Goal: Find specific page/section: Find specific page/section

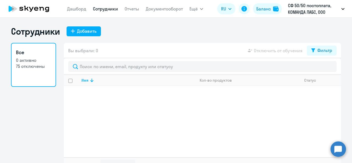
select select "30"
click at [296, 10] on p "СФ 50/50 постоплата, КОМАНДА ЛАБС, ООО" at bounding box center [313, 8] width 51 height 13
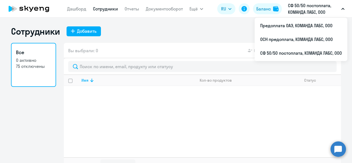
click at [300, 8] on p "СФ 50/50 постоплата, КОМАНДА ЛАБС, ООО" at bounding box center [313, 8] width 51 height 13
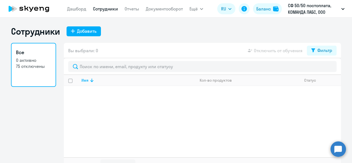
click at [300, 8] on p "СФ 50/50 постоплата, КОМАНДА ЛАБС, ООО" at bounding box center [313, 8] width 51 height 13
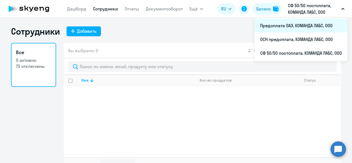
click at [284, 27] on li "Предоплата ОАЭ, КОМАНДА ЛАБС, ООО" at bounding box center [301, 26] width 93 height 14
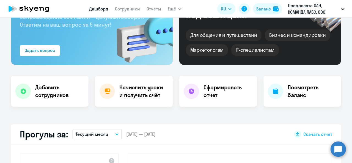
select select "30"
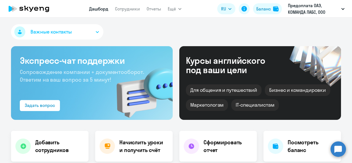
click at [338, 147] on circle at bounding box center [338, 148] width 15 height 15
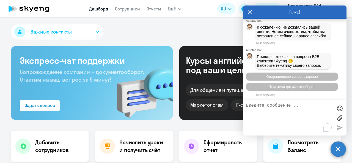
scroll to position [5490, 0]
